Goal: Information Seeking & Learning: Compare options

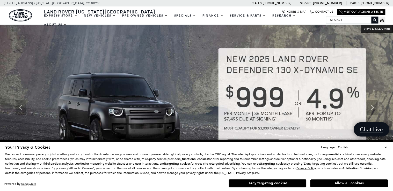
click at [327, 185] on button "Allow all cookies" at bounding box center [349, 183] width 78 height 8
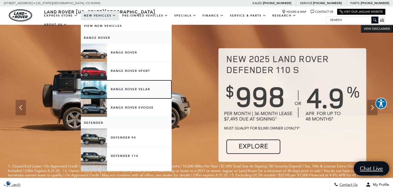
click at [125, 90] on link "Range Rover Velar" at bounding box center [126, 89] width 91 height 18
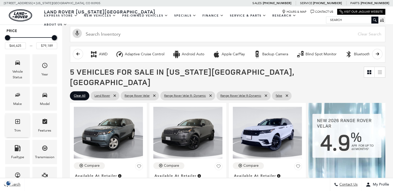
scroll to position [62, 0]
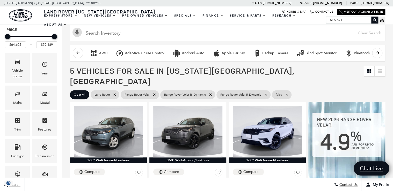
click at [288, 93] on icon at bounding box center [286, 95] width 4 height 4
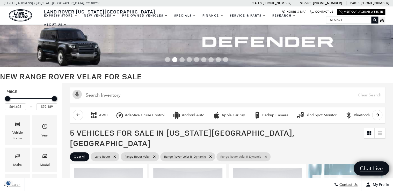
click at [268, 155] on icon at bounding box center [265, 157] width 4 height 4
click at [212, 155] on icon at bounding box center [210, 157] width 4 height 4
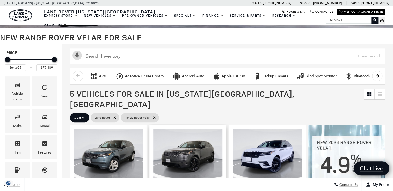
scroll to position [41, 0]
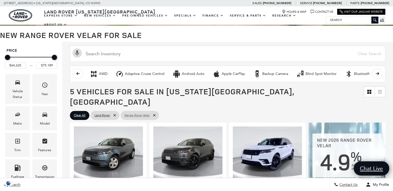
click at [155, 113] on icon at bounding box center [154, 115] width 4 height 4
type input "$48,483"
type input "$160,345"
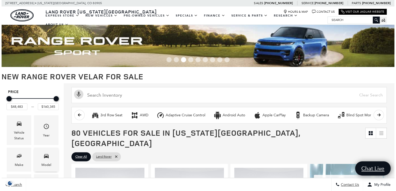
scroll to position [83, 0]
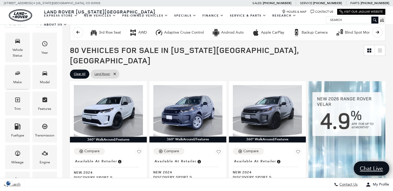
click at [26, 75] on div "Make" at bounding box center [17, 77] width 25 height 24
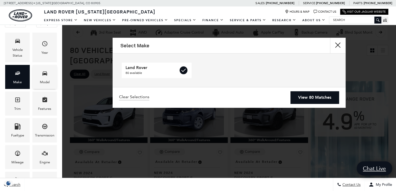
click at [39, 72] on div "Model" at bounding box center [44, 77] width 25 height 24
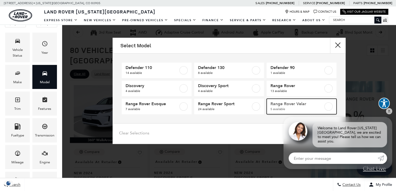
click at [283, 109] on span "5 available" at bounding box center [296, 109] width 53 height 5
type input "$64,625"
type input "$79,189"
checkbox input "true"
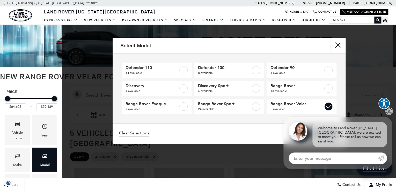
click at [389, 114] on link "✕" at bounding box center [389, 111] width 6 height 6
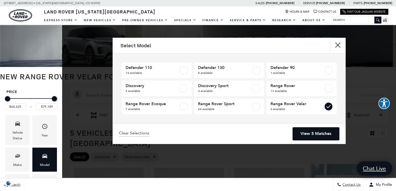
click at [319, 137] on link "View 5 Matches" at bounding box center [315, 133] width 46 height 13
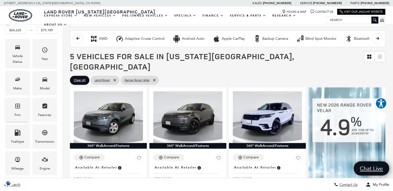
scroll to position [83, 0]
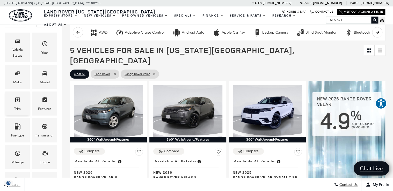
click at [21, 108] on div "Trim" at bounding box center [17, 104] width 25 height 24
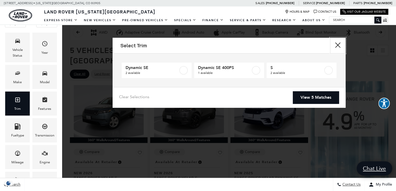
click at [341, 43] on button "Close" at bounding box center [338, 46] width 16 height 16
